Goal: Find specific page/section: Find specific page/section

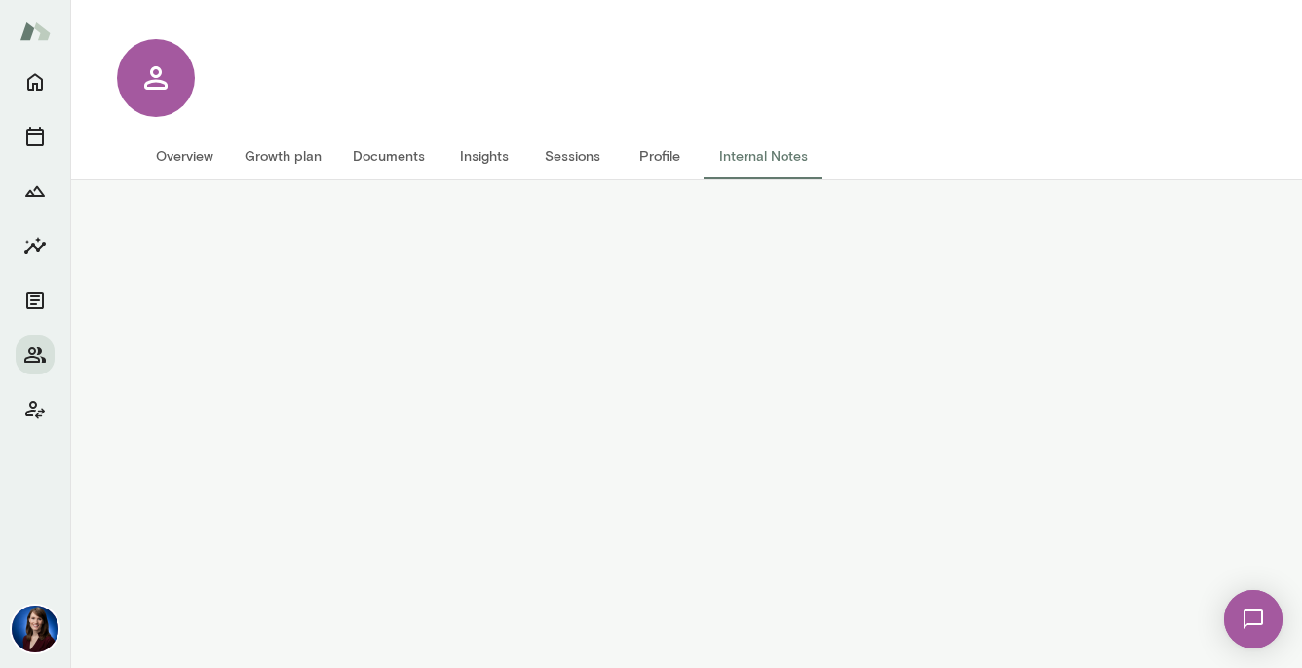
click at [180, 152] on button "Overview" at bounding box center [184, 156] width 89 height 47
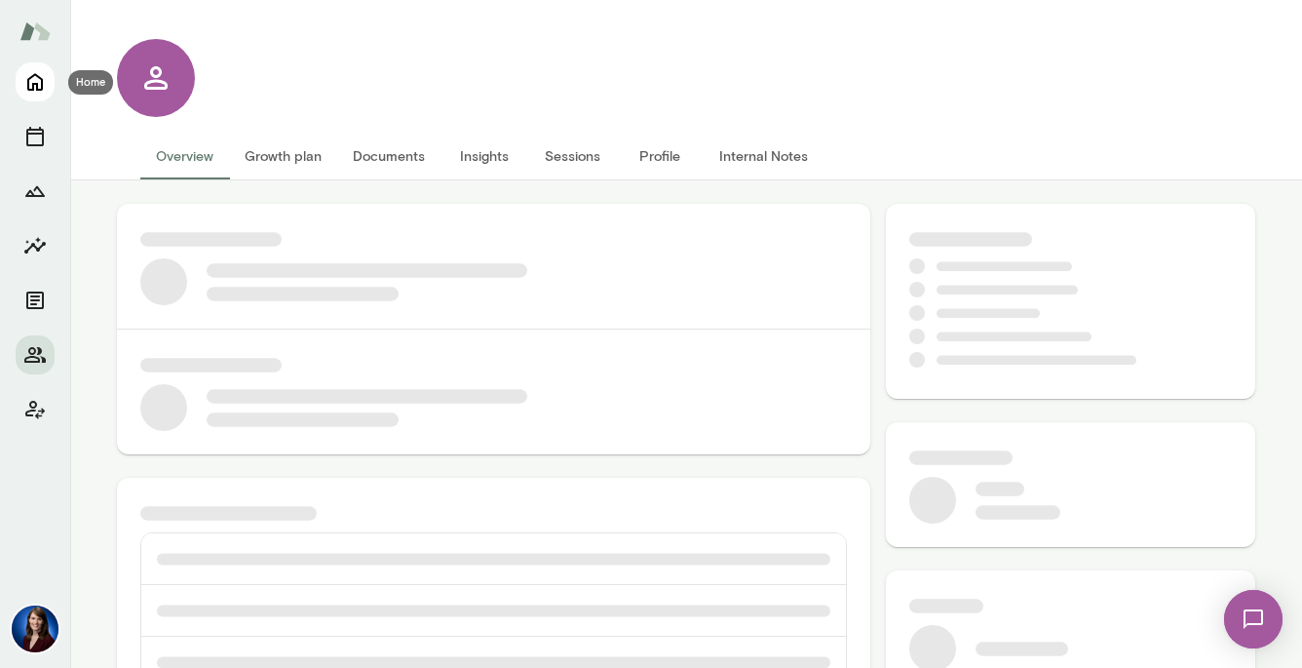
click at [37, 76] on icon "Home" at bounding box center [35, 83] width 16 height 18
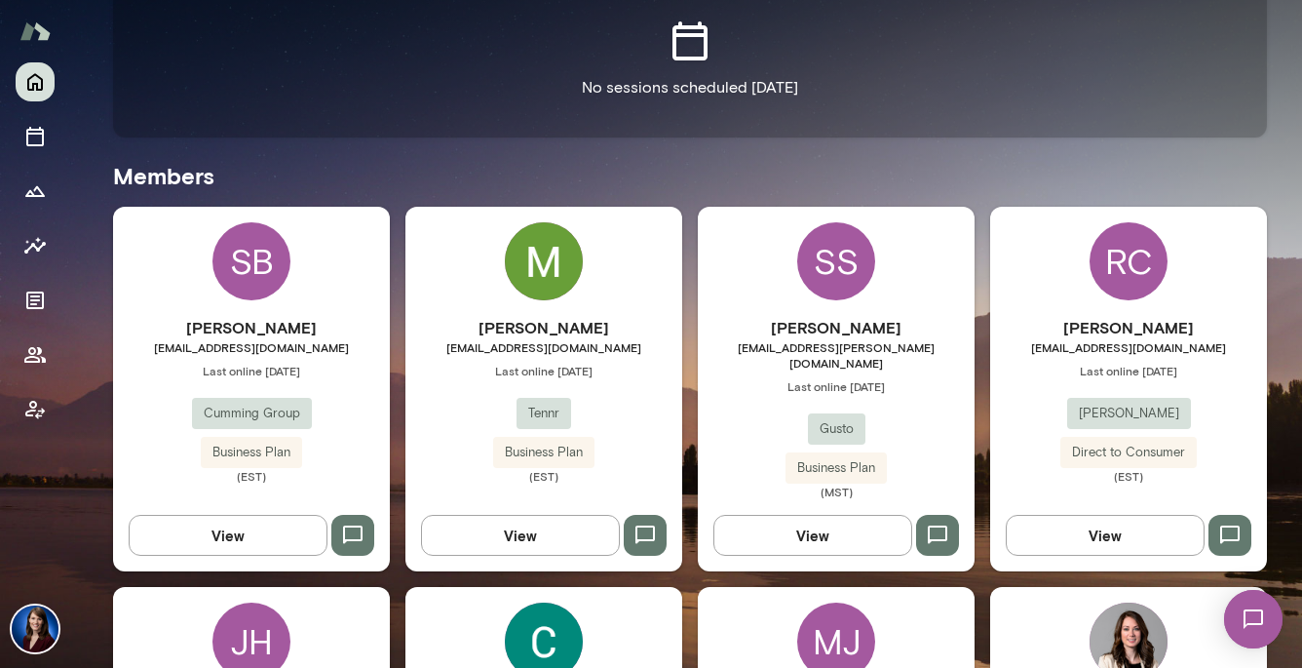
scroll to position [459, 0]
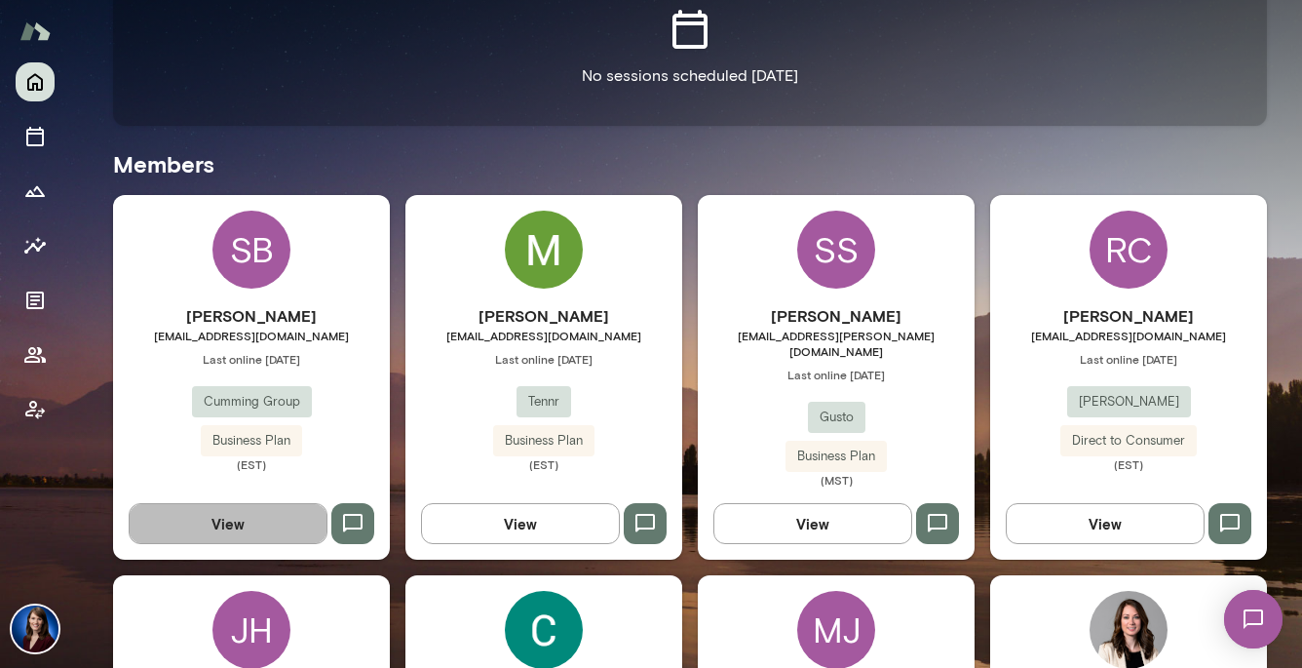
click at [244, 525] on button "View" at bounding box center [228, 523] width 199 height 41
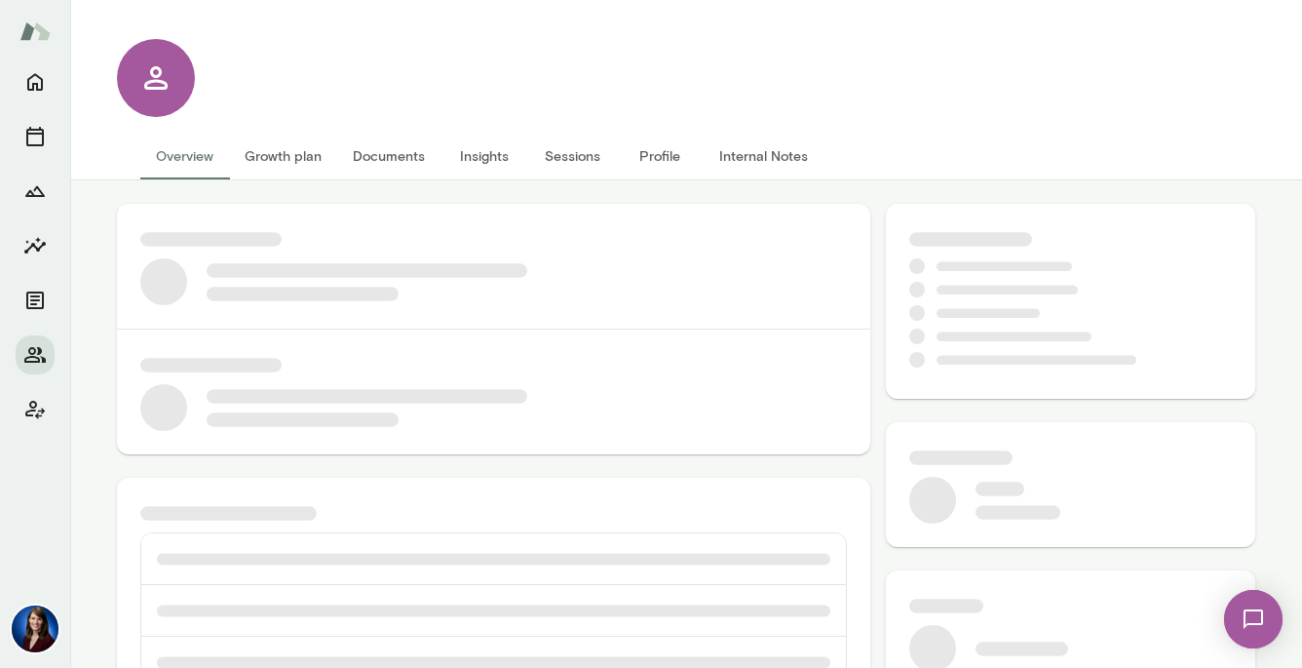
click at [776, 161] on button "Internal Notes" at bounding box center [764, 156] width 120 height 47
